Goal: Check status

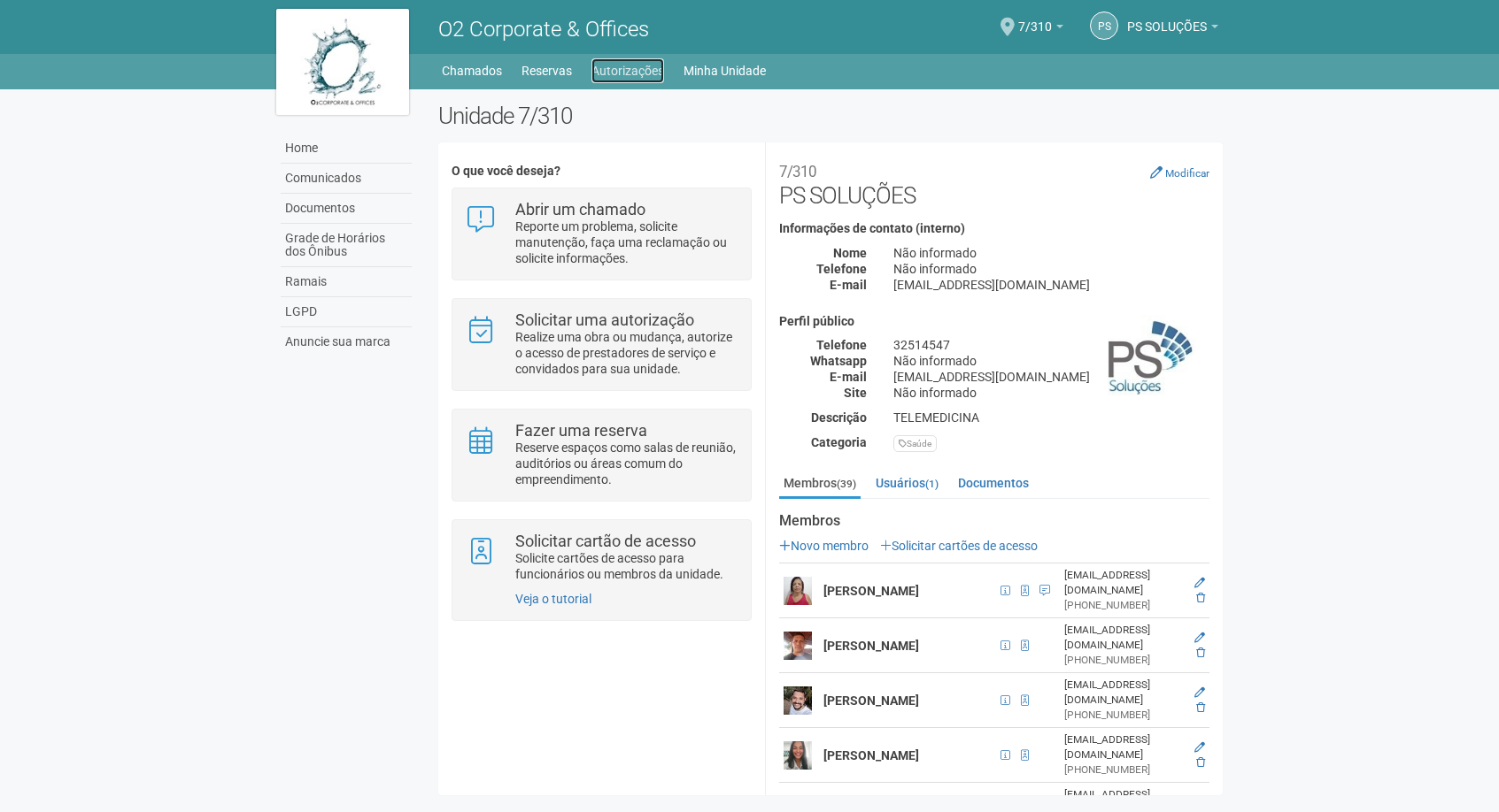
click at [618, 63] on link "Autorizações" at bounding box center [627, 71] width 73 height 25
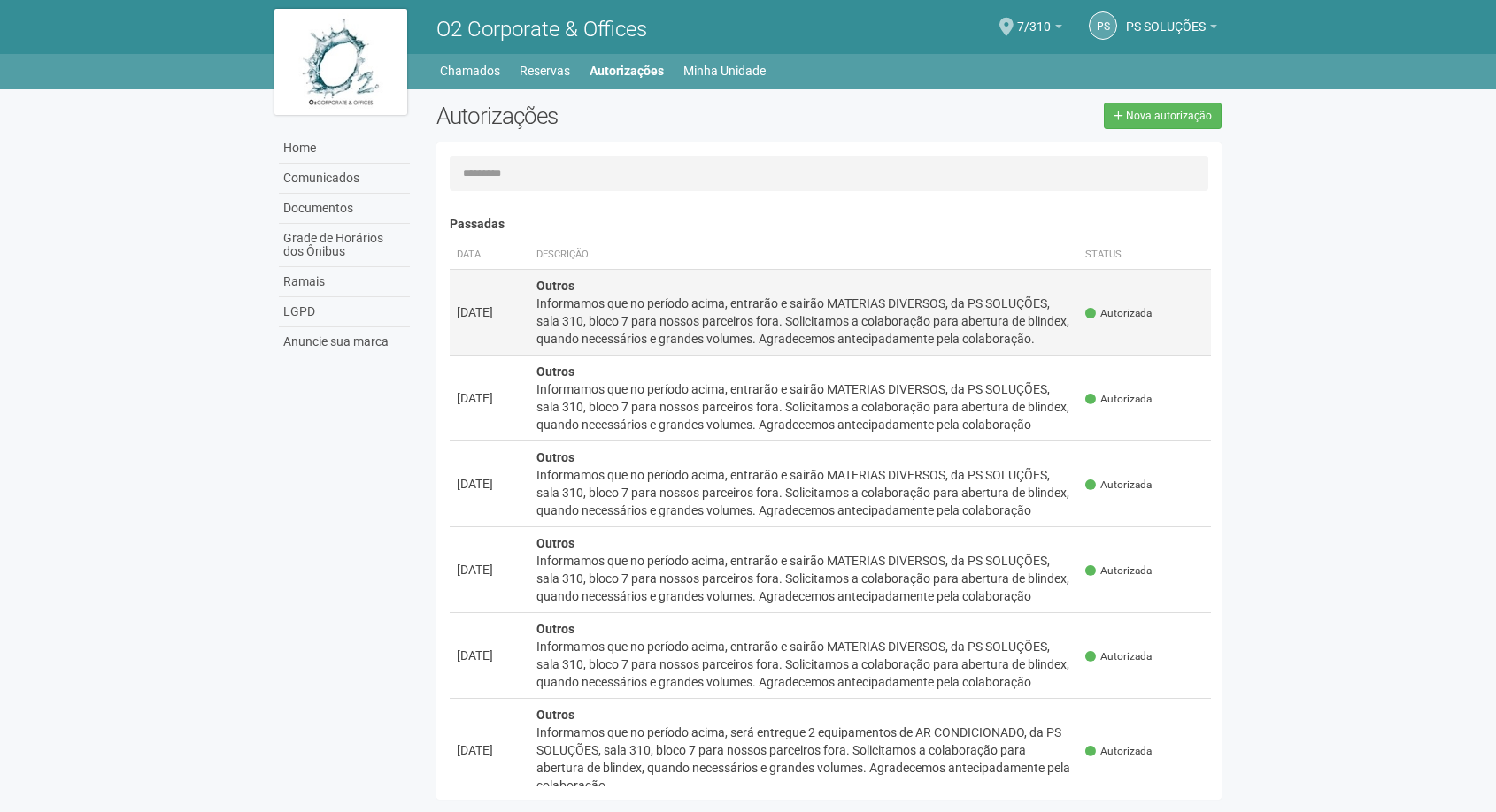
click at [779, 320] on div "Informamos que no período acima, entrarão e sairão MATERIAS DIVERSOS, da PS SOL…" at bounding box center [802, 321] width 534 height 53
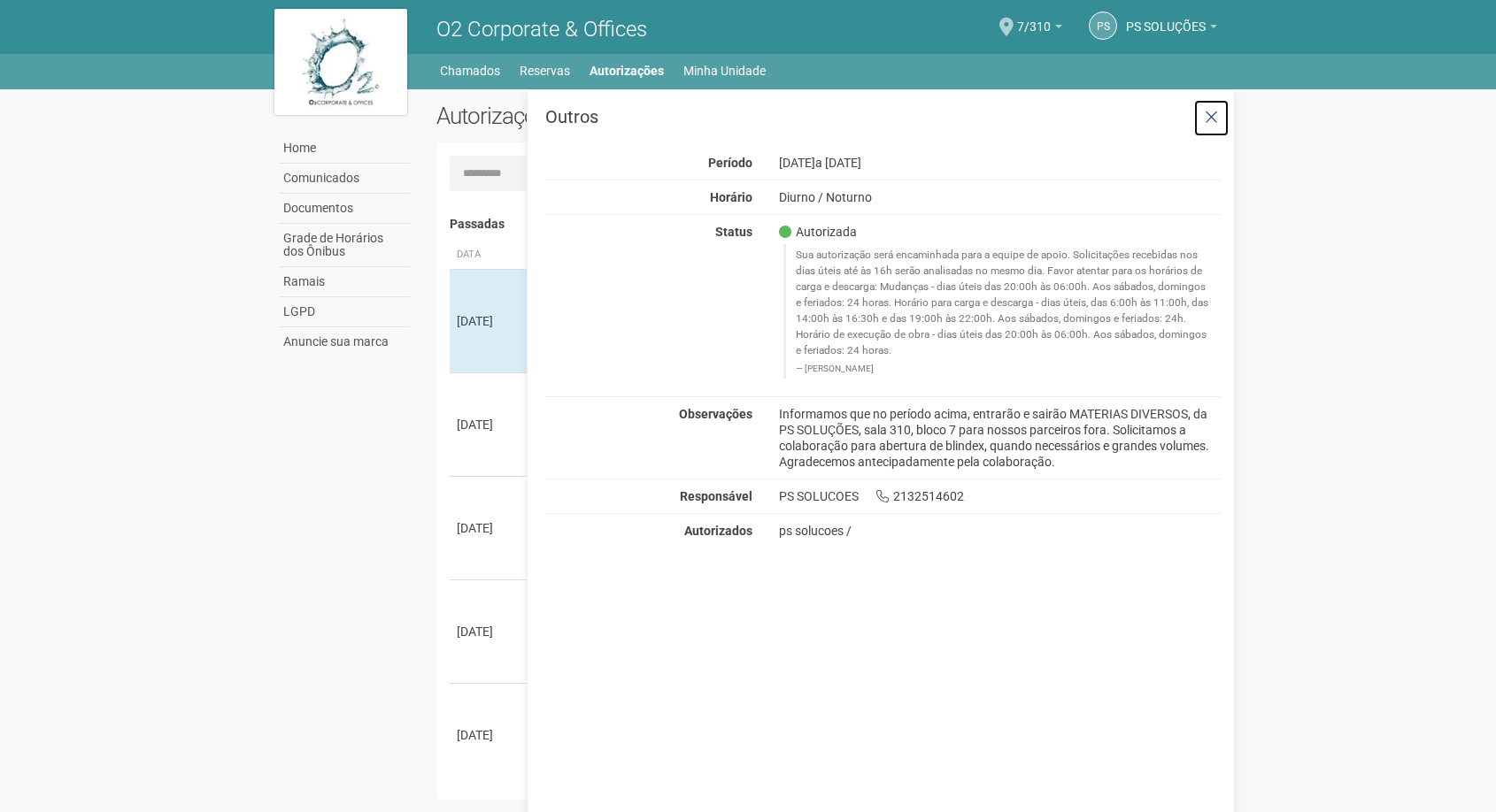
click at [1214, 115] on icon at bounding box center [1211, 118] width 13 height 18
